Goal: Transaction & Acquisition: Purchase product/service

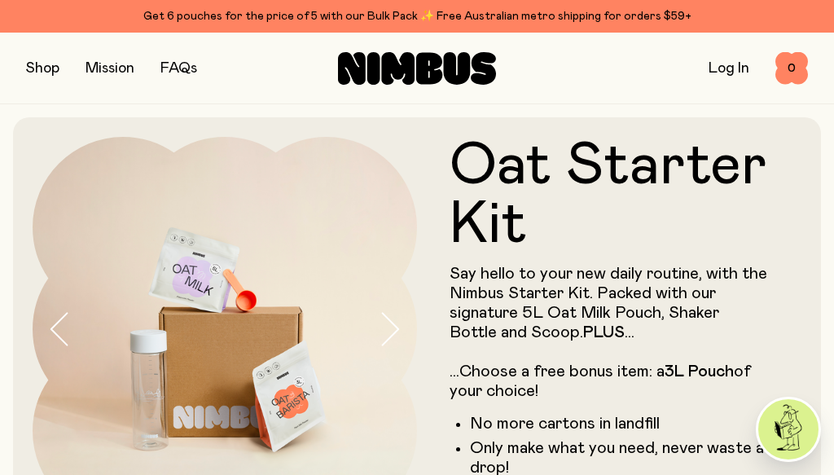
click at [30, 68] on button "button" at bounding box center [42, 68] width 33 height 23
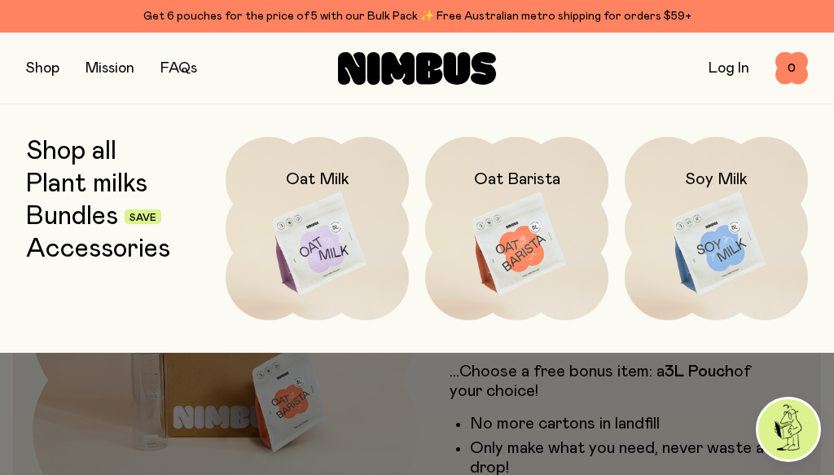
click at [335, 246] on img at bounding box center [317, 244] width 183 height 215
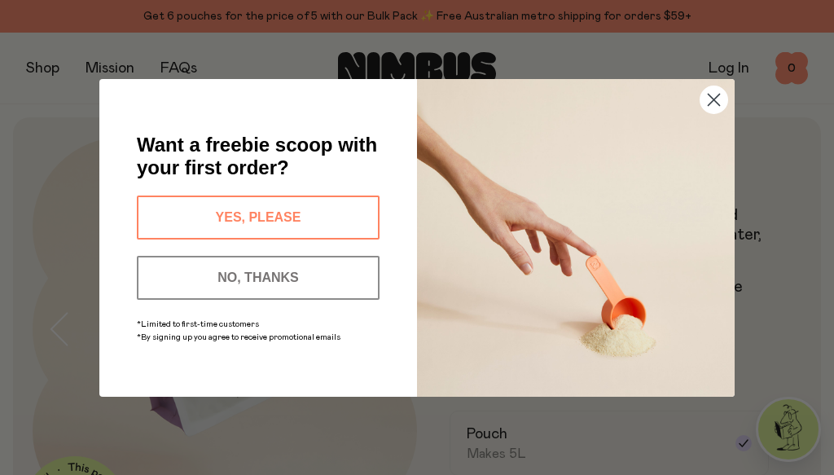
click at [335, 283] on button "NO, THANKS" at bounding box center [258, 278] width 243 height 44
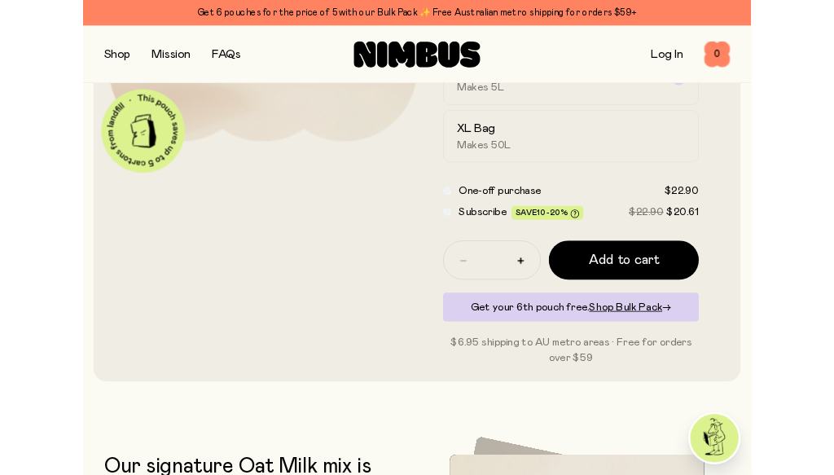
scroll to position [274, 0]
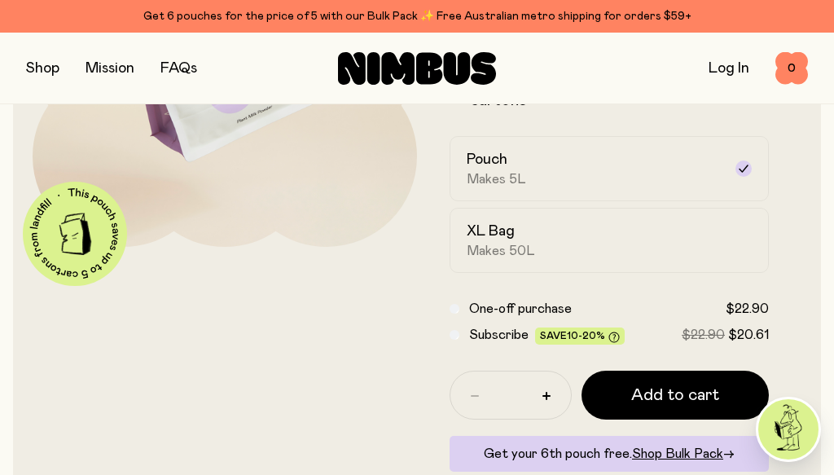
click at [555, 397] on button "button" at bounding box center [546, 396] width 26 height 26
type input "*"
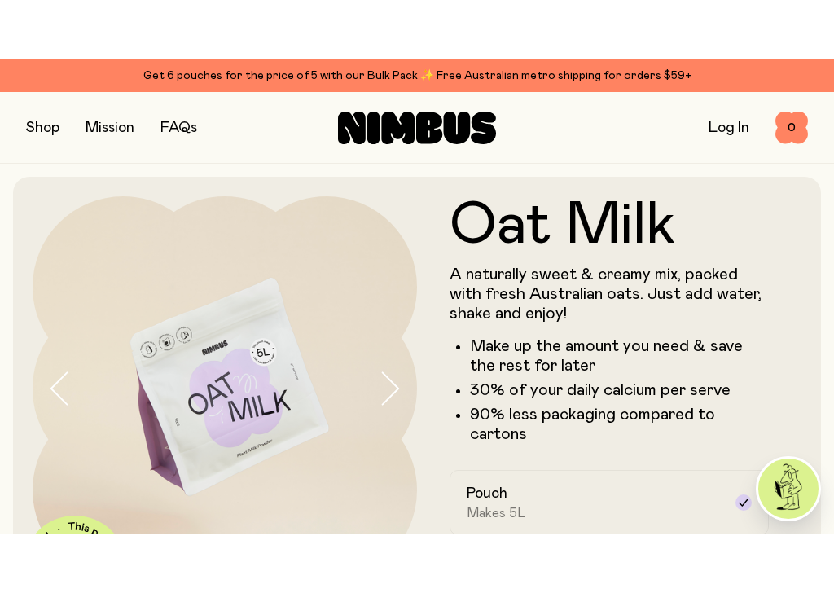
scroll to position [357, 0]
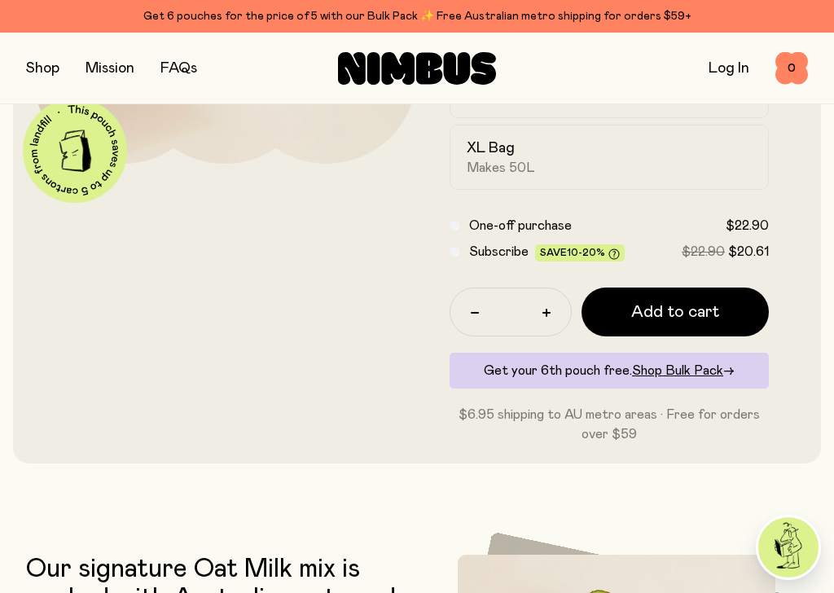
click at [701, 366] on span "Shop Bulk Pack" at bounding box center [677, 370] width 91 height 13
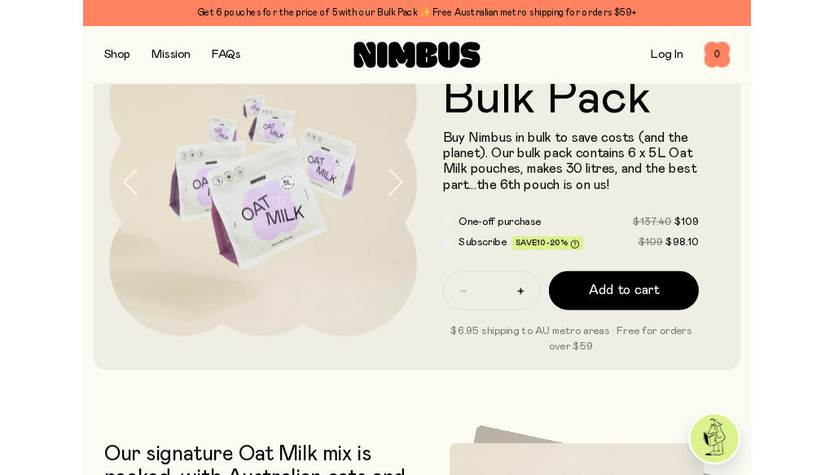
scroll to position [99, 0]
